Goal: Transaction & Acquisition: Obtain resource

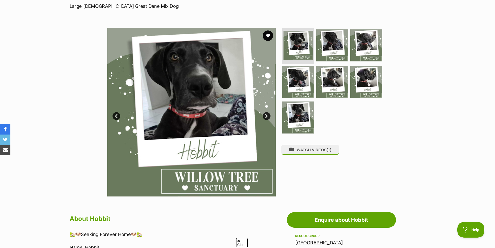
scroll to position [52, 0]
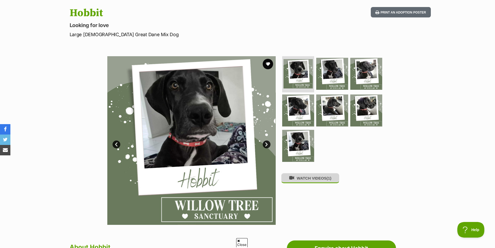
click at [306, 181] on button "WATCH VIDEOS (1)" at bounding box center [310, 178] width 58 height 10
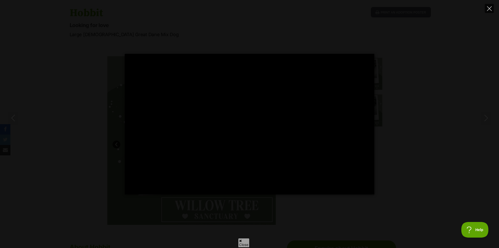
click at [488, 9] on icon "Close" at bounding box center [489, 8] width 5 height 5
type input "16.77"
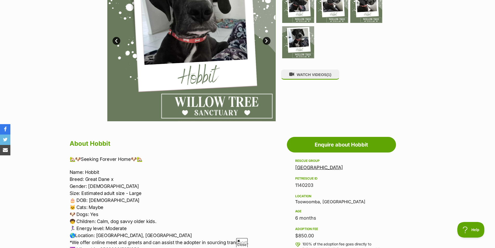
scroll to position [156, 0]
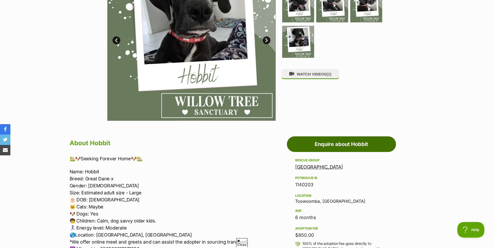
click at [333, 147] on link "Enquire about Hobbit" at bounding box center [341, 144] width 109 height 16
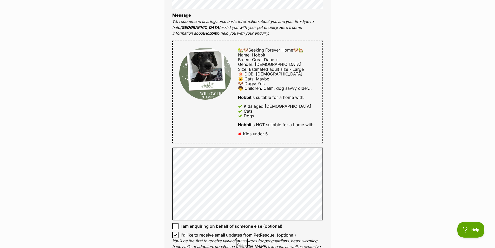
scroll to position [286, 0]
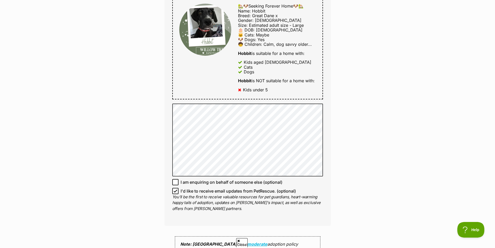
click at [176, 191] on icon at bounding box center [176, 191] width 4 height 4
click at [176, 191] on input "I'd like to receive email updates from PetRescue. (optional)" at bounding box center [175, 191] width 6 height 6
checkbox input "false"
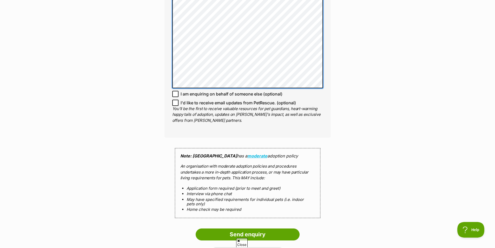
scroll to position [494, 0]
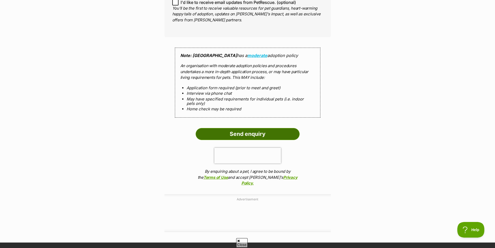
click at [246, 132] on input "Send enquiry" at bounding box center [248, 134] width 104 height 12
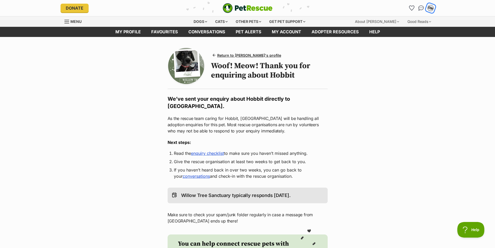
click at [431, 10] on div "DW" at bounding box center [430, 8] width 7 height 7
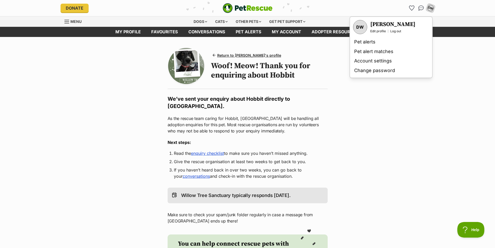
click at [325, 53] on div "Return to Hobbit's profile Woof! Meow! Thank you for enquiring about Hobbit" at bounding box center [269, 65] width 117 height 29
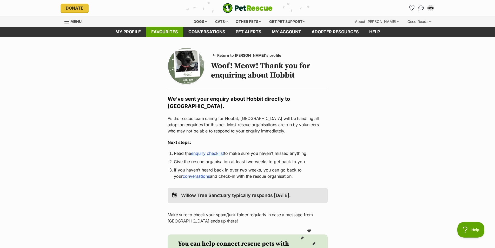
click at [168, 31] on link "Favourites" at bounding box center [164, 32] width 37 height 10
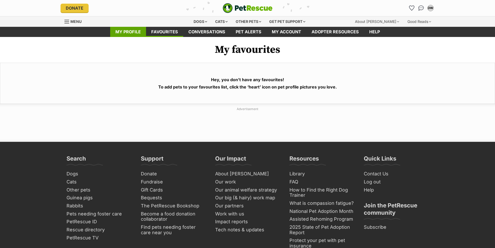
click at [125, 31] on link "My profile" at bounding box center [128, 32] width 36 height 10
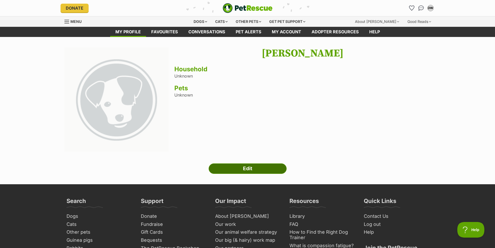
click at [249, 169] on link "Edit" at bounding box center [248, 168] width 78 height 10
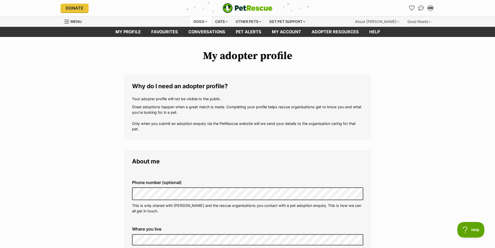
click at [200, 21] on div "Dogs" at bounding box center [200, 21] width 21 height 10
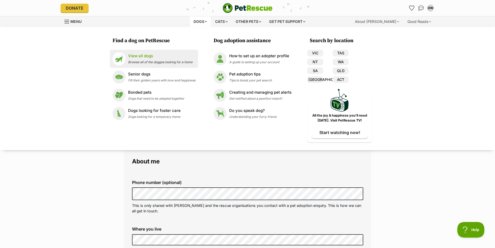
click at [136, 58] on p "View all dogs" at bounding box center [160, 56] width 64 height 6
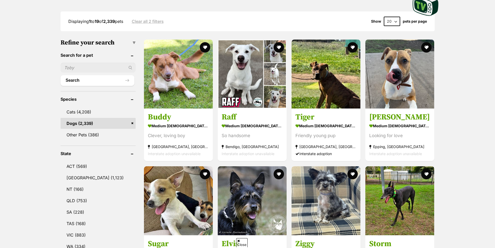
scroll to position [182, 0]
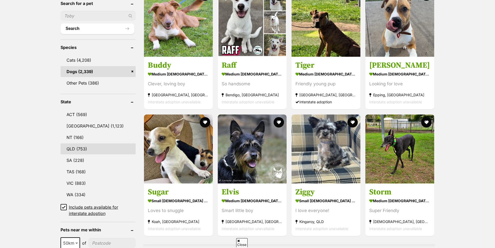
click at [70, 148] on link "QLD (753)" at bounding box center [98, 148] width 75 height 11
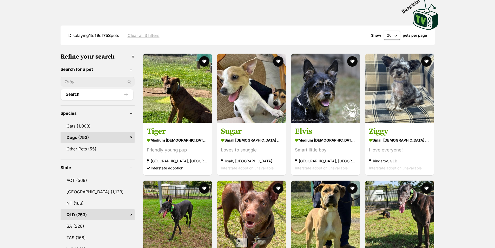
scroll to position [156, 0]
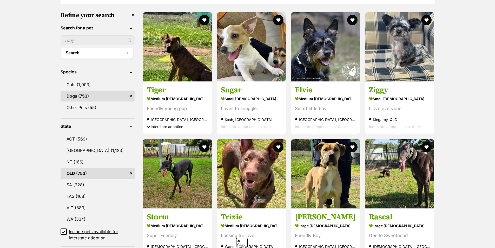
click at [62, 231] on icon at bounding box center [64, 232] width 4 height 4
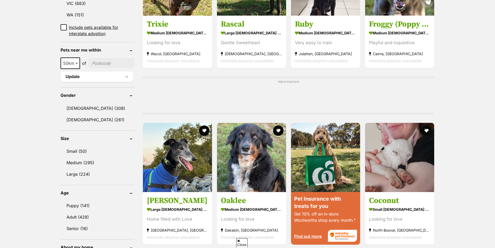
scroll to position [338, 0]
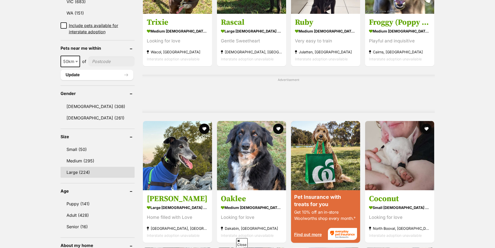
click at [70, 173] on link "Large (224)" at bounding box center [98, 172] width 74 height 11
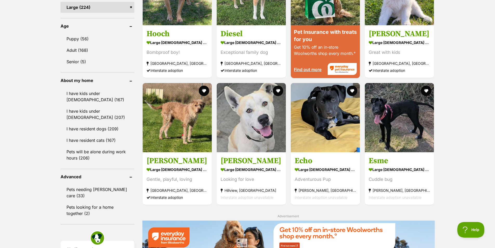
scroll to position [468, 0]
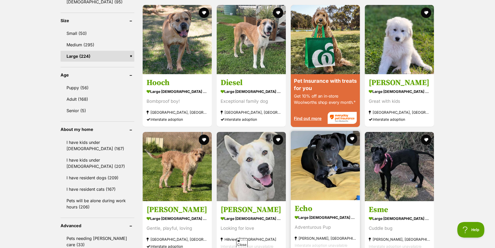
click at [326, 162] on img at bounding box center [325, 165] width 69 height 69
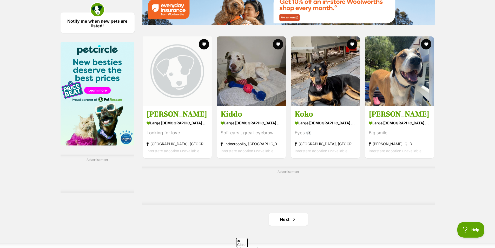
scroll to position [806, 0]
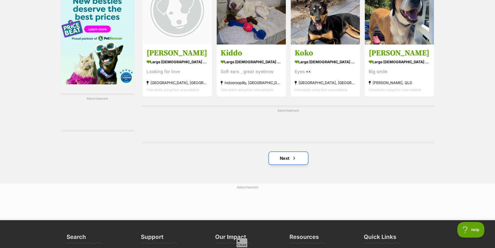
click at [287, 152] on link "Next" at bounding box center [288, 158] width 39 height 12
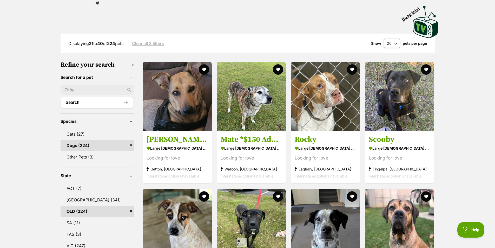
scroll to position [130, 0]
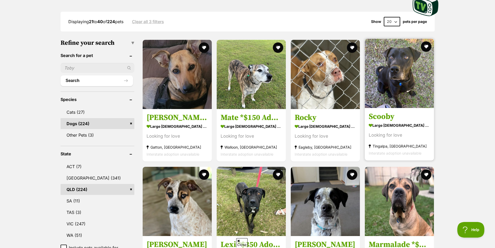
click at [401, 81] on img at bounding box center [399, 73] width 69 height 69
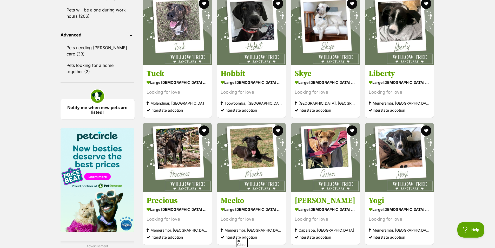
scroll to position [624, 0]
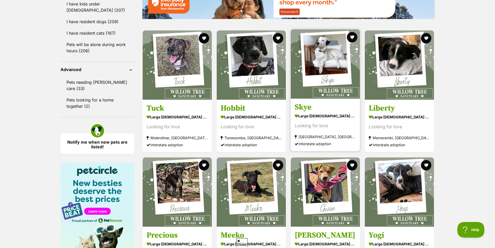
click at [322, 48] on img at bounding box center [325, 63] width 69 height 69
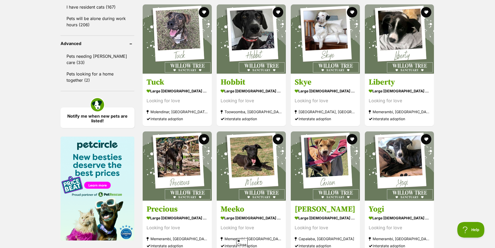
scroll to position [702, 0]
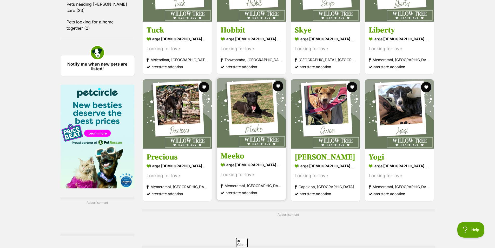
click at [254, 101] on img at bounding box center [251, 112] width 69 height 69
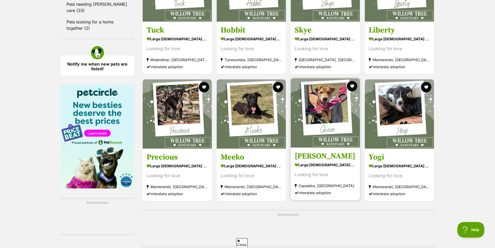
click at [332, 96] on img at bounding box center [325, 112] width 69 height 69
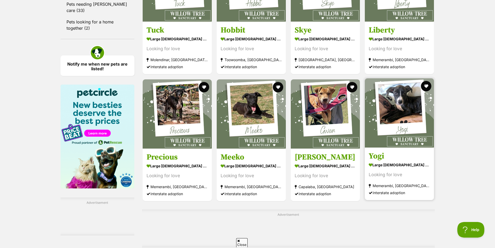
click at [402, 93] on img at bounding box center [399, 112] width 69 height 69
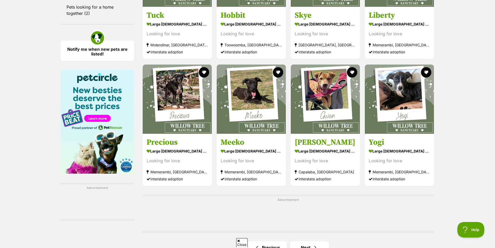
scroll to position [754, 0]
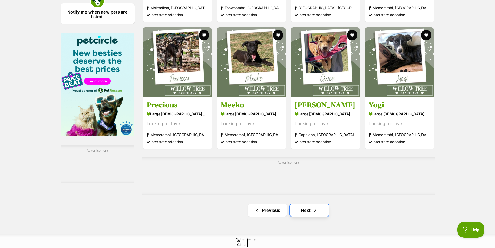
click at [308, 204] on link "Next" at bounding box center [309, 210] width 39 height 12
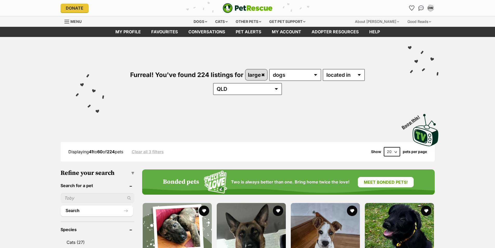
scroll to position [104, 0]
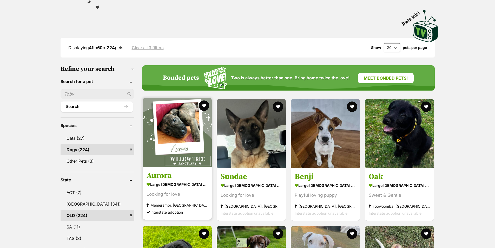
click at [176, 111] on img at bounding box center [177, 132] width 69 height 69
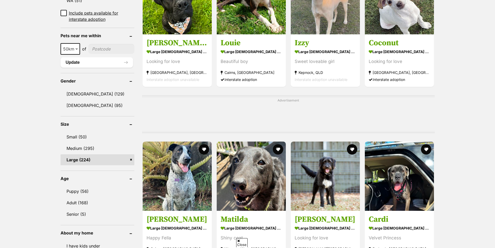
scroll to position [390, 0]
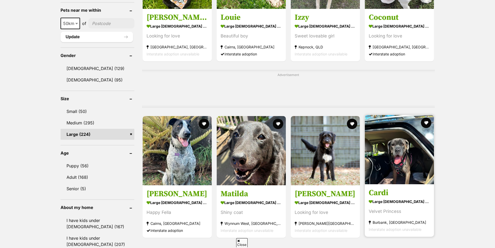
click at [405, 147] on img at bounding box center [399, 149] width 69 height 69
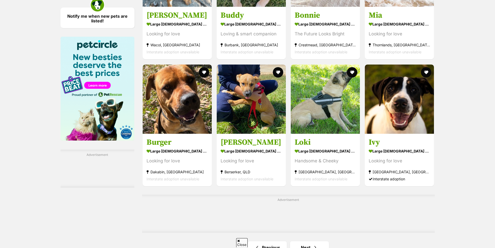
scroll to position [780, 0]
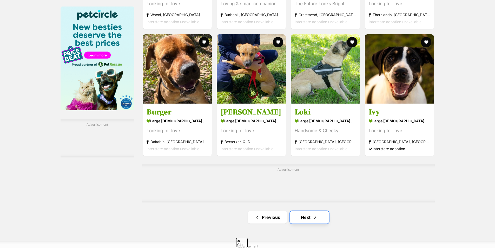
click at [306, 211] on link "Next" at bounding box center [309, 217] width 39 height 12
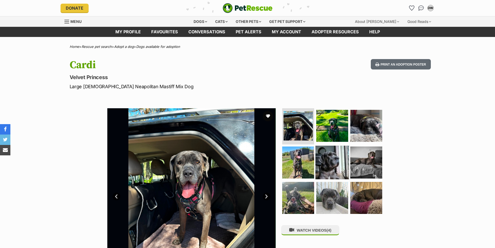
click at [329, 156] on img at bounding box center [333, 163] width 34 height 34
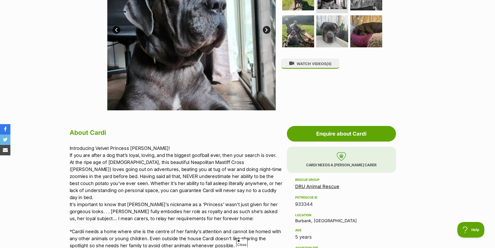
scroll to position [130, 0]
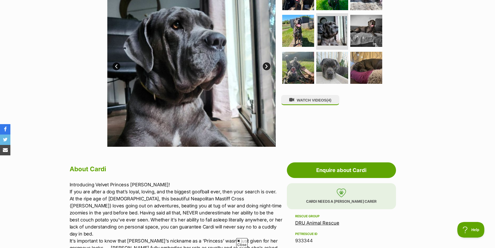
click at [266, 67] on link "Next" at bounding box center [267, 66] width 8 height 8
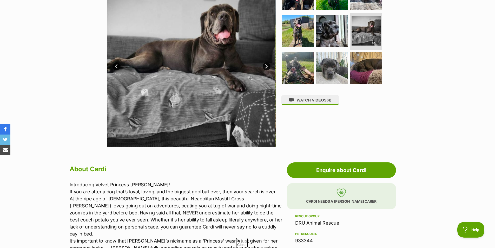
click at [266, 67] on link "Next" at bounding box center [267, 66] width 8 height 8
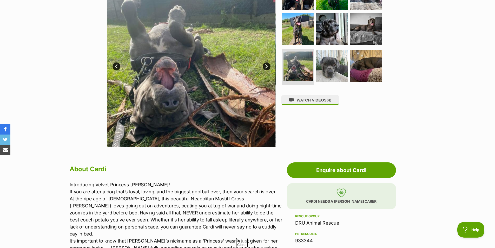
click at [266, 67] on link "Next" at bounding box center [267, 66] width 8 height 8
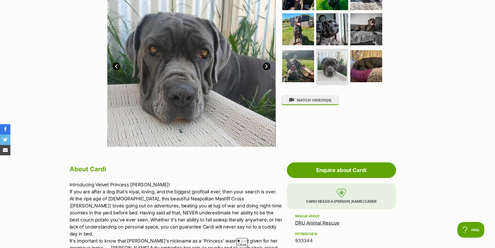
click at [266, 67] on link "Next" at bounding box center [267, 66] width 8 height 8
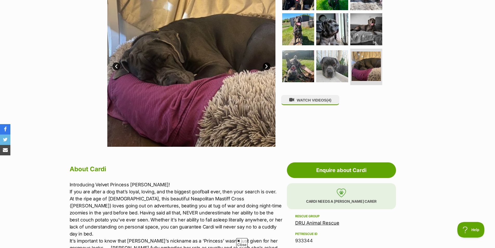
click at [266, 67] on link "Next" at bounding box center [267, 66] width 8 height 8
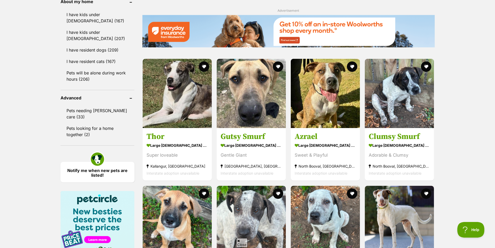
scroll to position [598, 0]
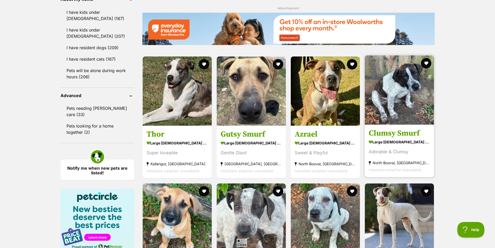
click at [398, 82] on img at bounding box center [399, 89] width 69 height 69
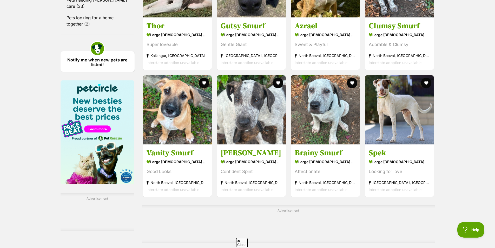
scroll to position [754, 0]
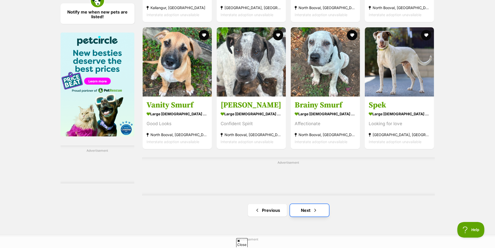
click at [307, 204] on link "Next" at bounding box center [309, 210] width 39 height 12
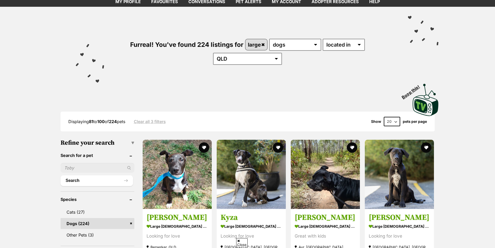
scroll to position [78, 0]
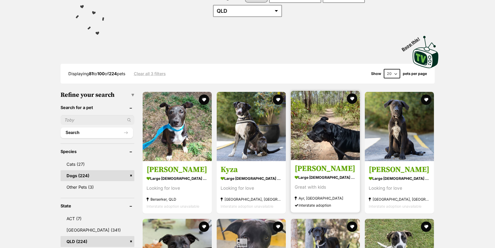
click at [324, 130] on img at bounding box center [325, 125] width 69 height 69
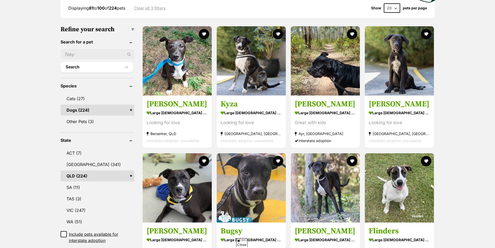
scroll to position [182, 0]
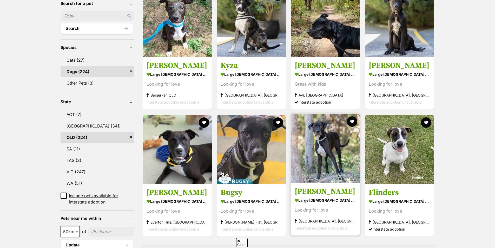
click at [322, 129] on img at bounding box center [325, 148] width 69 height 69
click at [323, 151] on img at bounding box center [325, 148] width 69 height 69
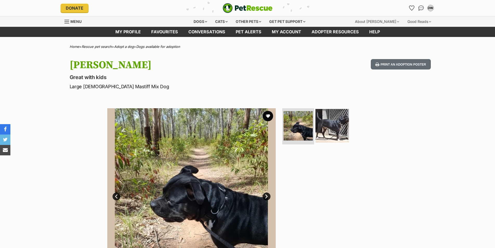
click at [338, 124] on img at bounding box center [333, 126] width 34 height 34
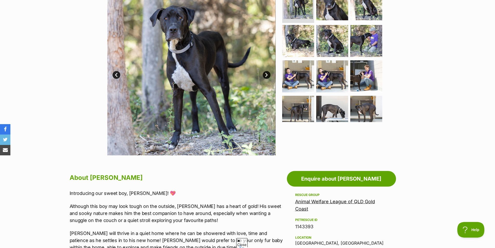
scroll to position [78, 0]
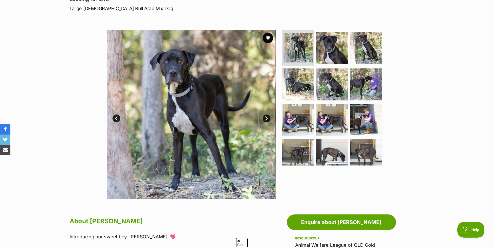
click at [267, 119] on link "Next" at bounding box center [267, 118] width 8 height 8
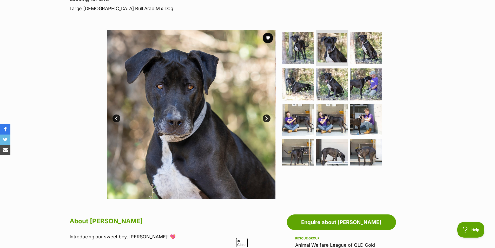
click at [267, 119] on link "Next" at bounding box center [267, 118] width 8 height 8
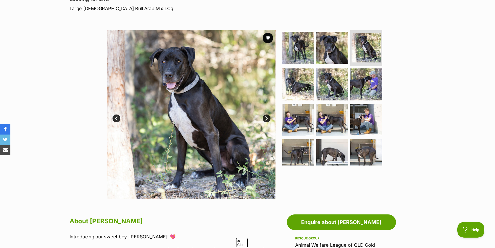
click at [267, 119] on link "Next" at bounding box center [267, 118] width 8 height 8
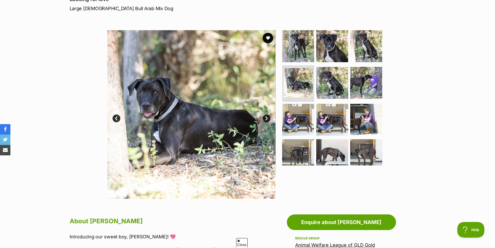
click at [267, 119] on link "Next" at bounding box center [267, 118] width 8 height 8
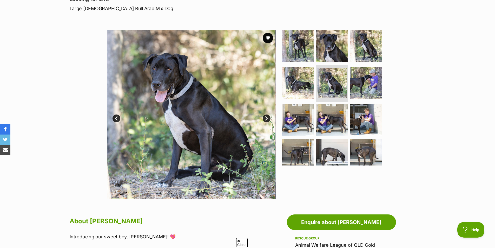
click at [267, 119] on link "Next" at bounding box center [267, 118] width 8 height 8
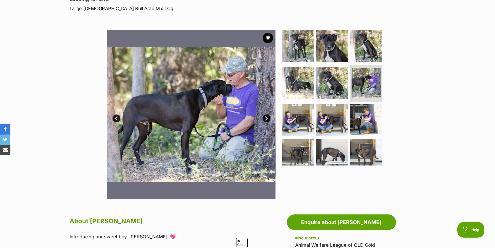
click at [267, 119] on link "Next" at bounding box center [267, 118] width 8 height 8
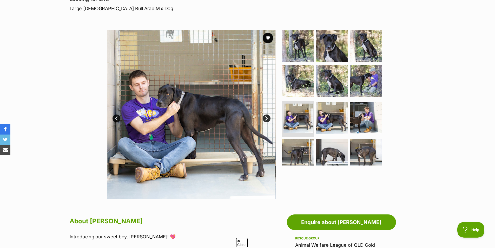
click at [267, 119] on link "Next" at bounding box center [267, 118] width 8 height 8
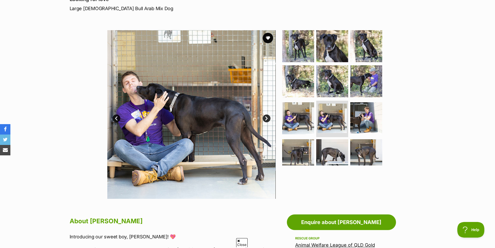
click at [267, 119] on link "Next" at bounding box center [267, 118] width 8 height 8
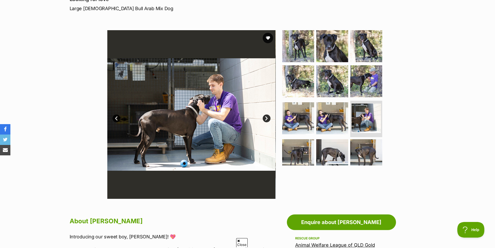
click at [267, 119] on link "Next" at bounding box center [267, 118] width 8 height 8
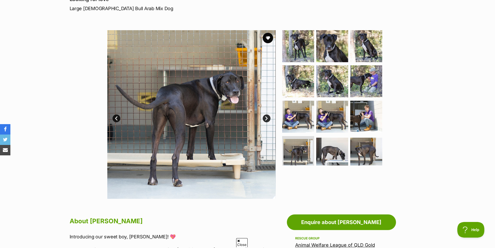
click at [267, 119] on link "Next" at bounding box center [267, 118] width 8 height 8
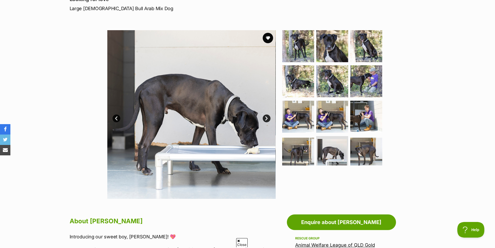
click at [267, 119] on link "Next" at bounding box center [267, 118] width 8 height 8
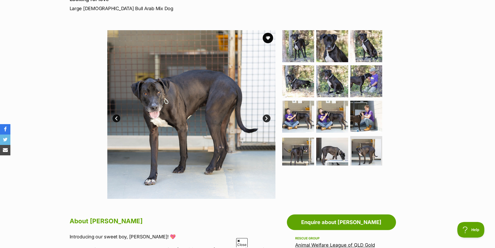
click at [267, 119] on link "Next" at bounding box center [267, 118] width 8 height 8
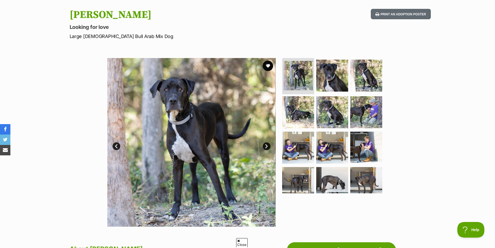
scroll to position [0, 0]
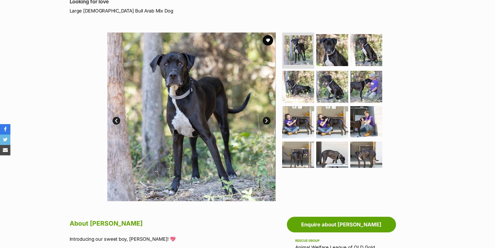
scroll to position [130, 0]
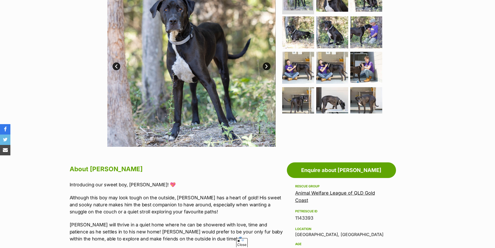
click at [301, 194] on link "Animal Welfare League of QLD Gold Coast" at bounding box center [335, 196] width 80 height 13
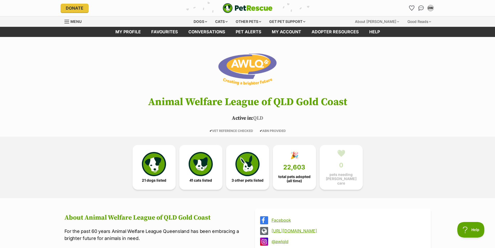
click at [297, 229] on link "[URL][DOMAIN_NAME]" at bounding box center [348, 230] width 152 height 5
